Goal: Entertainment & Leisure: Consume media (video, audio)

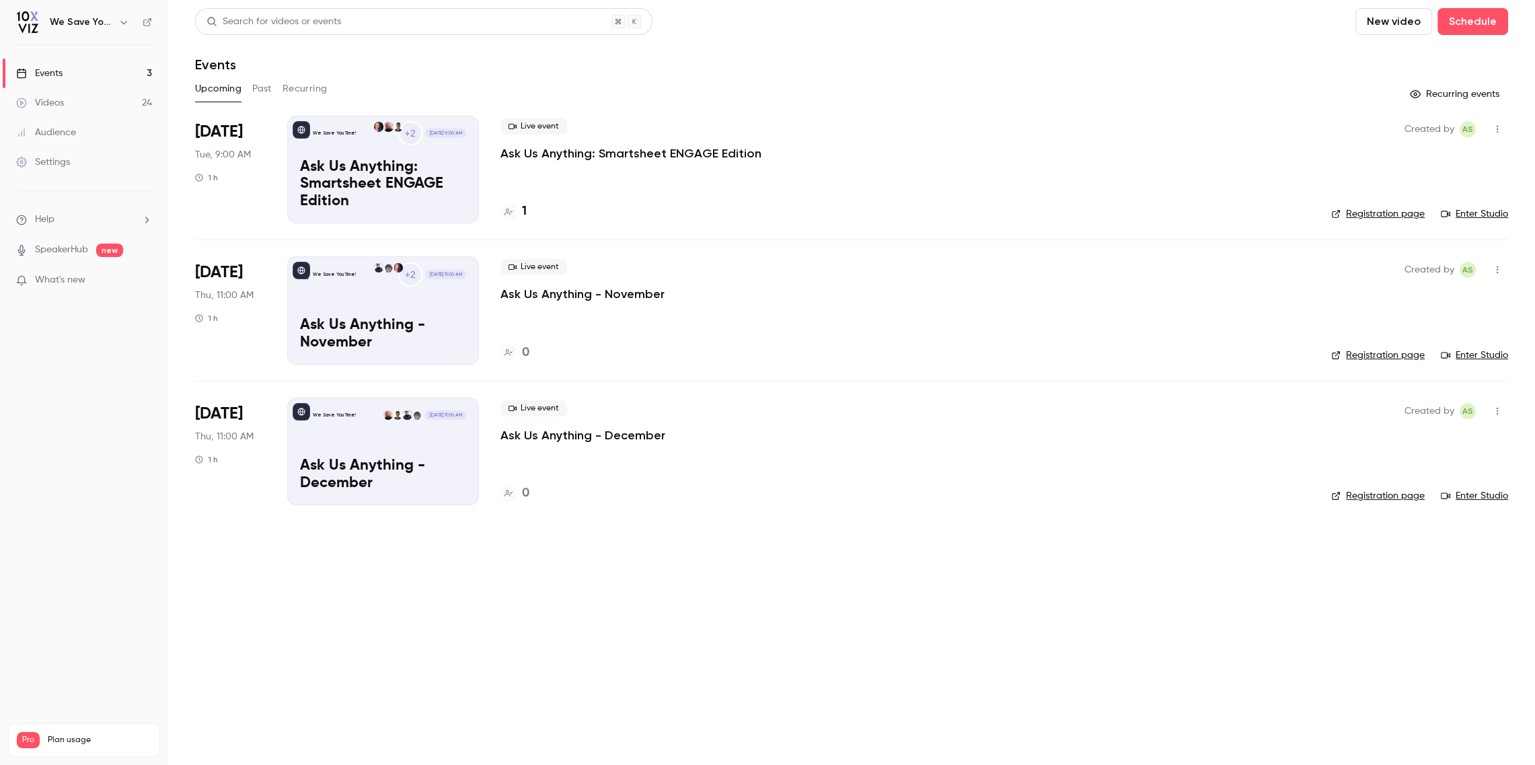
click at [264, 90] on button "Past" at bounding box center [262, 89] width 20 height 22
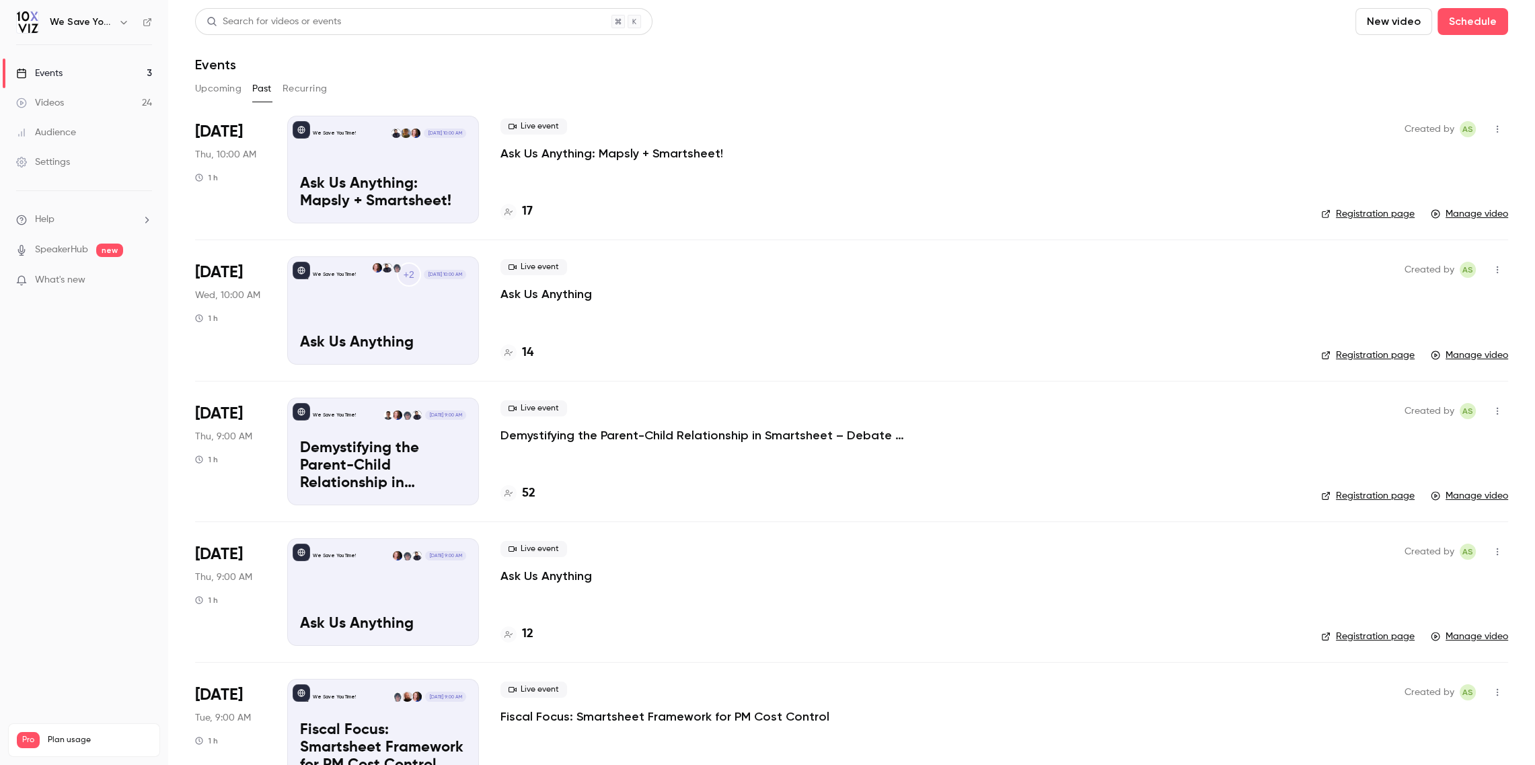
click at [579, 157] on p "Ask Us Anything: Mapsly + Smartsheet!" at bounding box center [611, 153] width 223 height 16
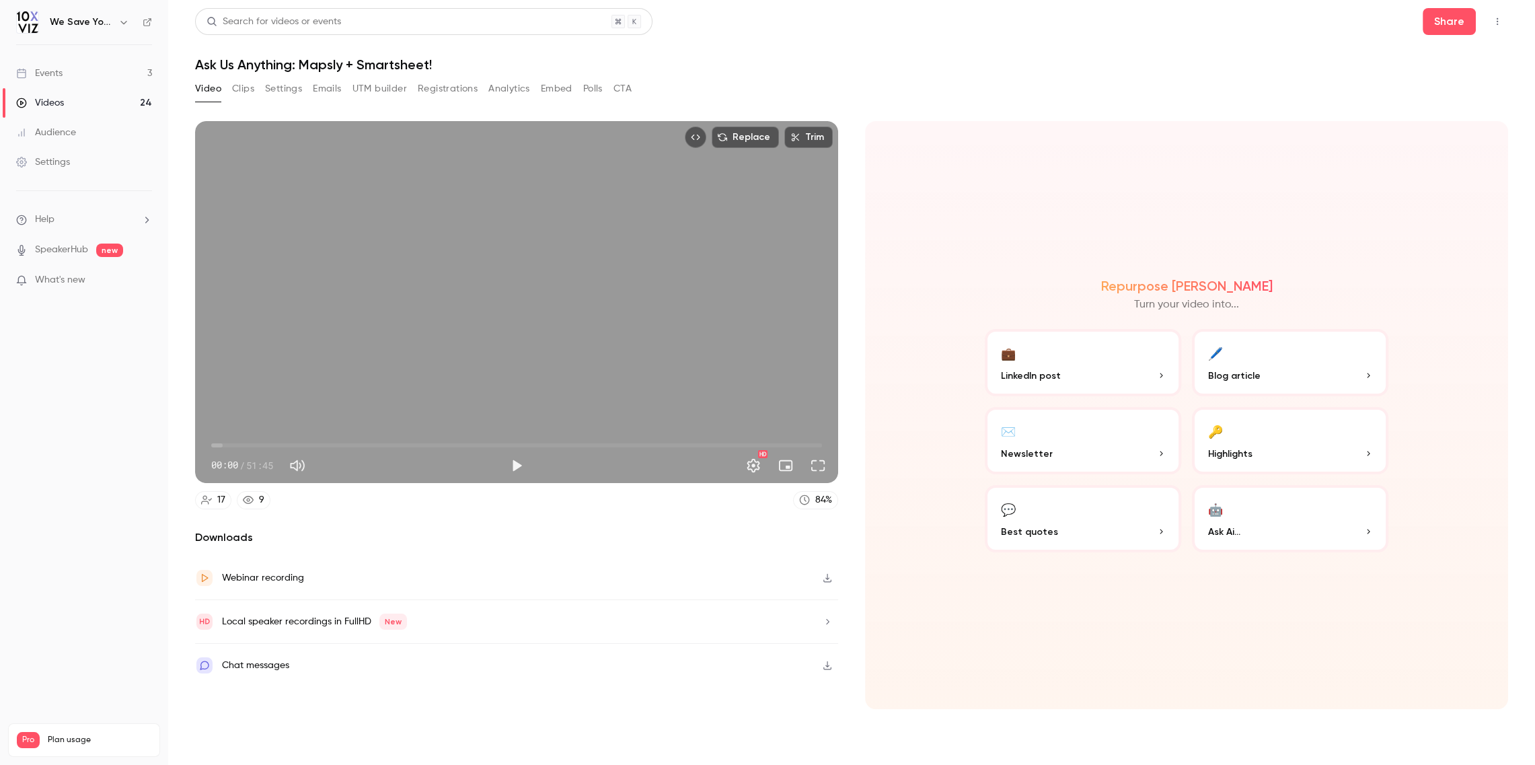
click at [592, 87] on button "Polls" at bounding box center [593, 89] width 20 height 22
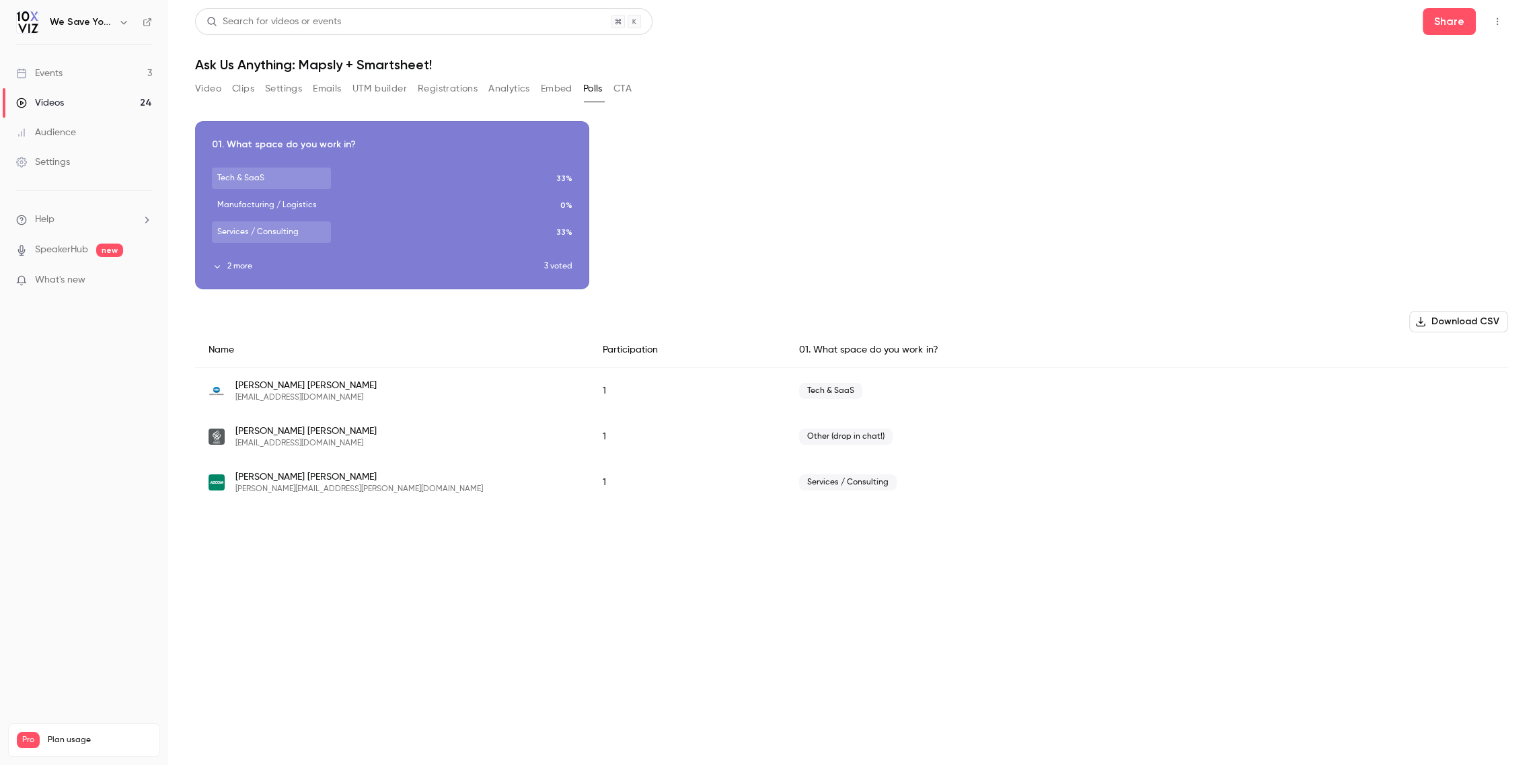
click at [621, 89] on button "CTA" at bounding box center [622, 89] width 18 height 22
